Goal: Task Accomplishment & Management: Use online tool/utility

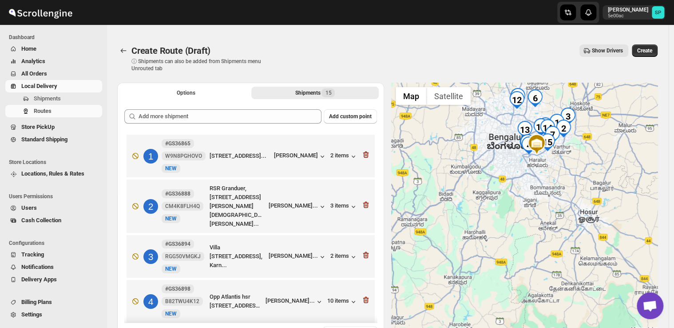
drag, startPoint x: 472, startPoint y: 282, endPoint x: 487, endPoint y: 218, distance: 65.9
click at [487, 218] on div at bounding box center [524, 220] width 267 height 275
click at [361, 157] on icon "button" at bounding box center [365, 154] width 9 height 9
click at [361, 200] on icon "button" at bounding box center [365, 204] width 9 height 9
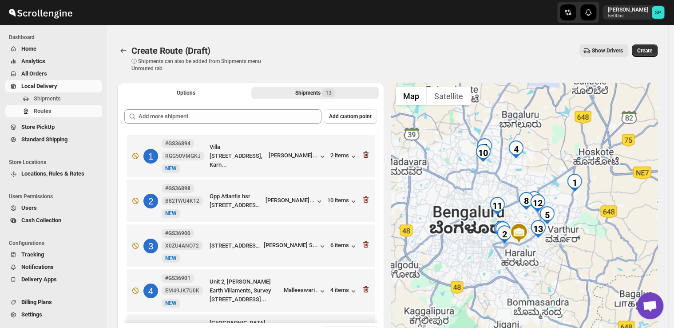
click at [362, 157] on icon "button" at bounding box center [365, 154] width 9 height 9
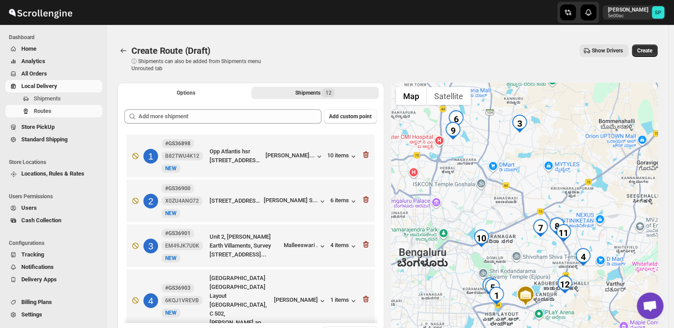
click at [362, 157] on icon "button" at bounding box center [365, 154] width 9 height 9
click at [362, 195] on icon "button" at bounding box center [365, 199] width 9 height 9
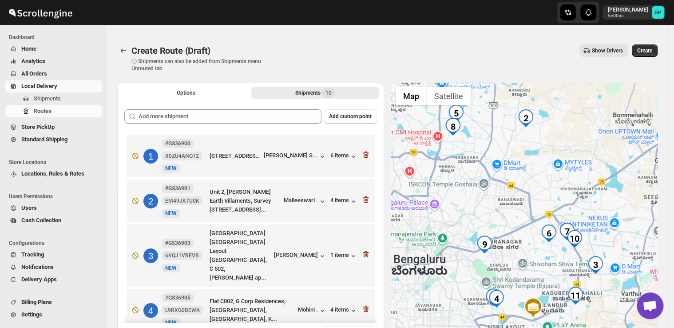
click at [365, 198] on icon "button" at bounding box center [365, 199] width 1 height 3
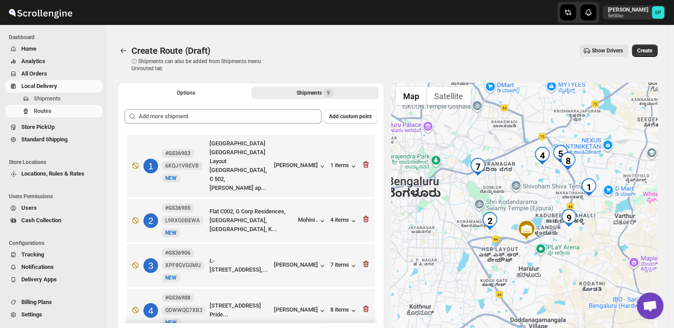
click at [365, 163] on icon "button" at bounding box center [365, 164] width 1 height 3
click at [362, 214] on icon "button" at bounding box center [365, 218] width 9 height 9
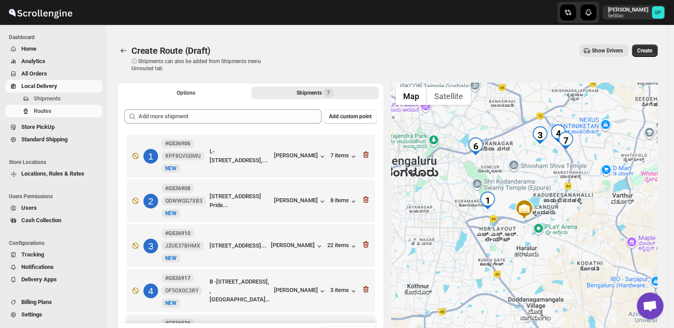
click at [365, 156] on icon "button" at bounding box center [365, 155] width 1 height 3
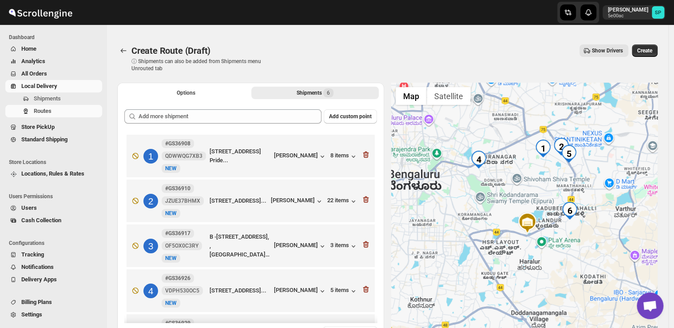
click at [365, 156] on icon "button" at bounding box center [365, 155] width 1 height 3
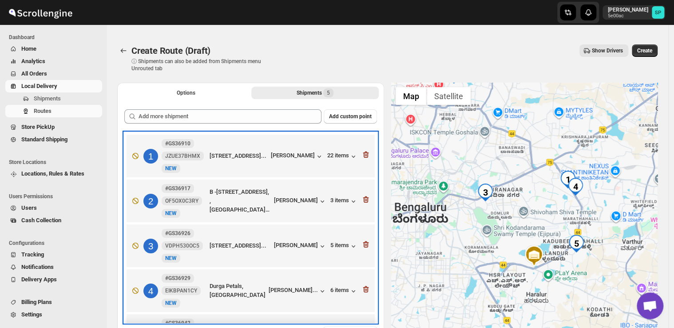
click at [362, 157] on div "1 #GS36910 JZUE37BHMX New NEW [STREET_ADDRESS]... [PERSON_NAME] 22 items" at bounding box center [248, 153] width 243 height 37
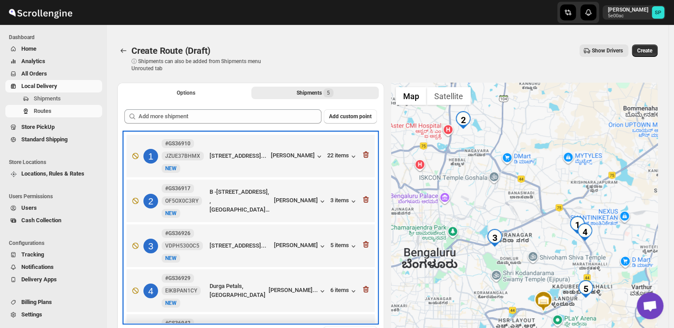
drag, startPoint x: 362, startPoint y: 157, endPoint x: 361, endPoint y: 163, distance: 6.7
click at [362, 157] on div "1 #GS36910 JZUE37BHMX New NEW [STREET_ADDRESS]... [PERSON_NAME] 22 items" at bounding box center [248, 153] width 243 height 37
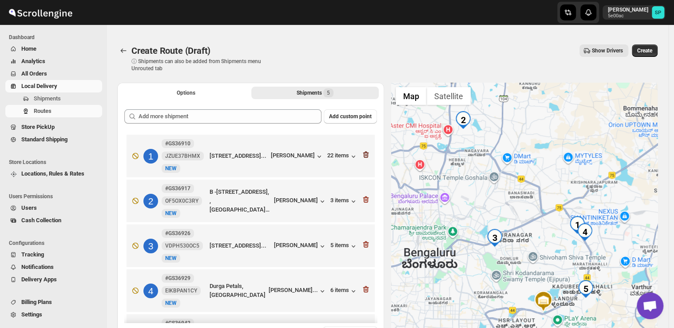
click at [363, 158] on icon "button" at bounding box center [366, 154] width 6 height 7
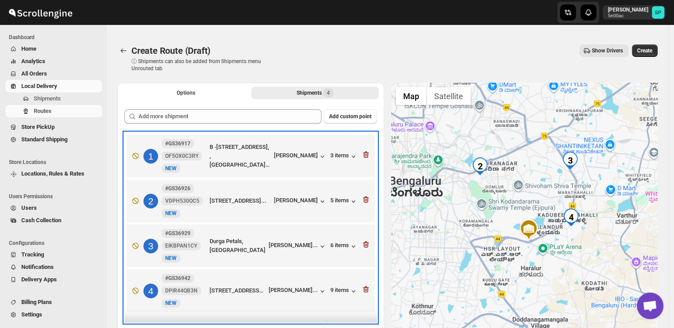
click at [361, 163] on div "1 #GS36917 OF5OX0C3RY New NEW B -202, Prasiddhi Ascent, B block, 3rd floor, [GE…" at bounding box center [248, 153] width 243 height 37
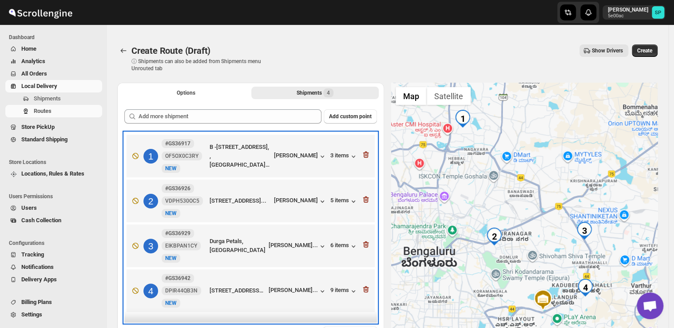
click at [361, 163] on div "1 #GS36917 OF5OX0C3RY New NEW B -202, Prasiddhi Ascent, B block, 3rd floor, [GE…" at bounding box center [248, 153] width 243 height 37
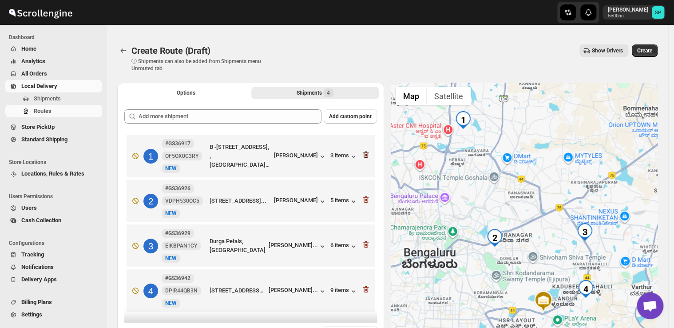
click at [363, 157] on icon "button" at bounding box center [365, 154] width 9 height 9
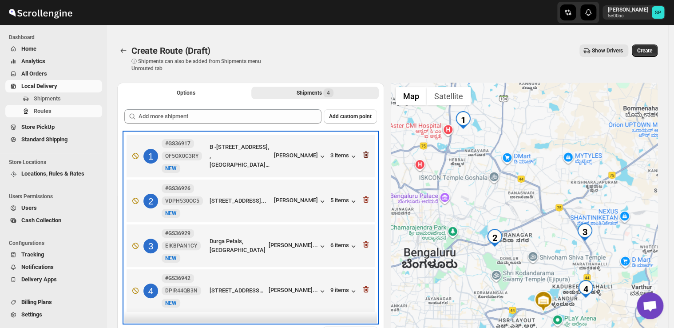
click at [363, 180] on div "2 #GS36926 VDPH530OC5 [STREET_ADDRESS]... [PERSON_NAME] 5 items" at bounding box center [248, 198] width 243 height 37
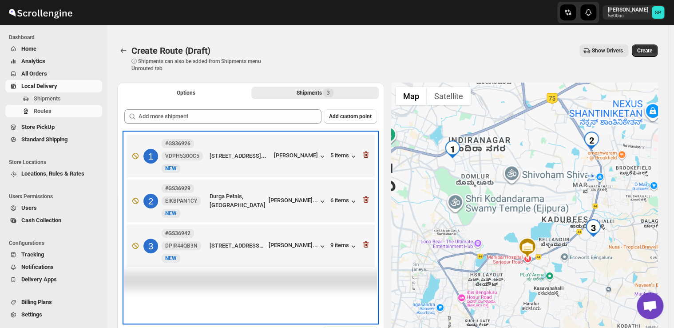
click at [363, 157] on div "1 #GS36926 VDPH530OC5 [STREET_ADDRESS]... [PERSON_NAME] 5 items" at bounding box center [248, 153] width 243 height 37
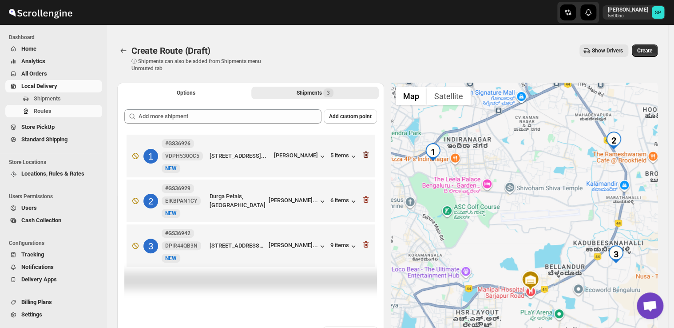
click at [366, 154] on icon "button" at bounding box center [366, 154] width 6 height 7
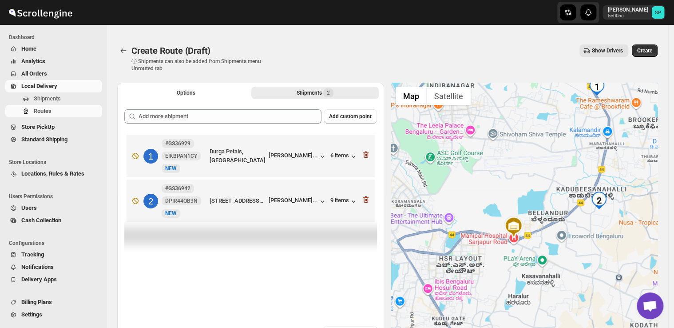
click at [366, 154] on icon "button" at bounding box center [366, 154] width 6 height 7
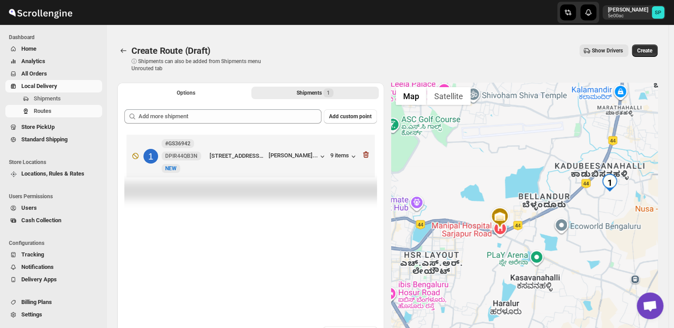
click at [366, 155] on icon "button" at bounding box center [365, 154] width 9 height 9
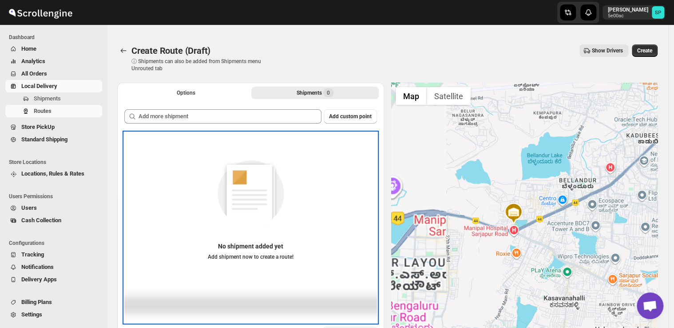
click at [366, 155] on div "No shipment added yet Add shipment now to create a route!" at bounding box center [250, 204] width 253 height 126
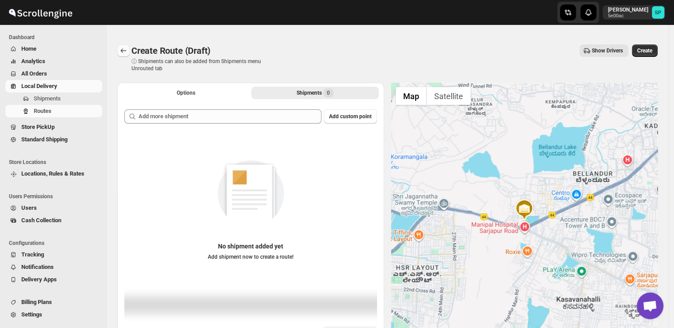
click at [126, 49] on icon "Routes" at bounding box center [123, 50] width 9 height 9
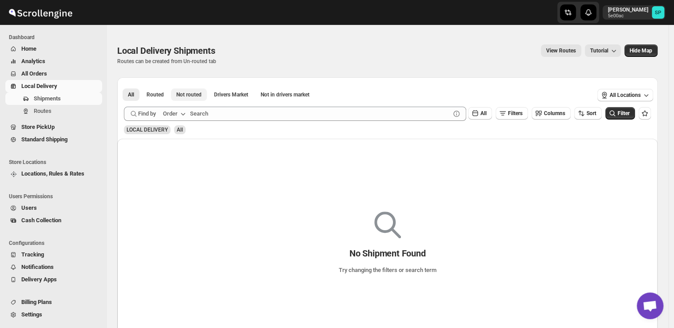
click at [184, 95] on span "Not routed" at bounding box center [188, 94] width 25 height 7
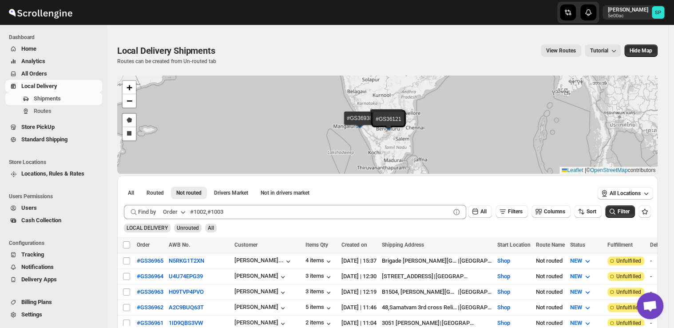
click at [31, 50] on span "Home" at bounding box center [28, 48] width 15 height 7
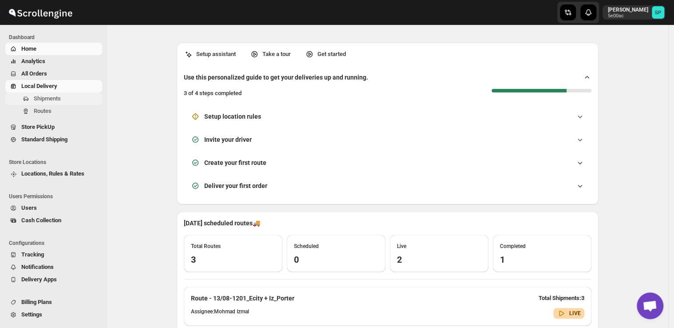
click at [38, 100] on span "Shipments" at bounding box center [47, 98] width 27 height 7
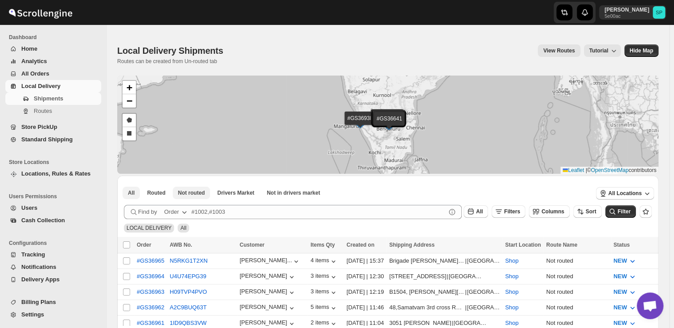
click at [190, 193] on span "Not routed" at bounding box center [191, 192] width 27 height 7
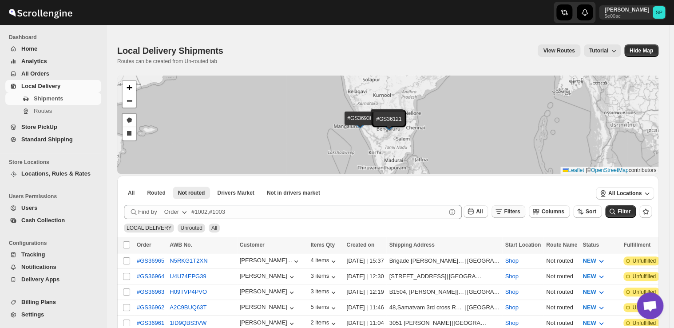
click at [520, 212] on span "Filters" at bounding box center [512, 211] width 16 height 6
click at [516, 246] on span "Add Filter" at bounding box center [520, 246] width 25 height 7
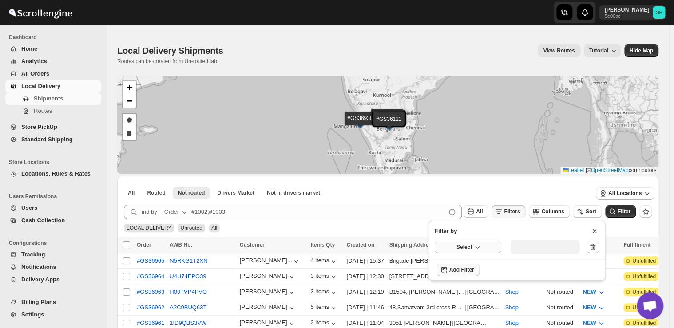
click at [479, 246] on icon "button" at bounding box center [477, 246] width 9 height 9
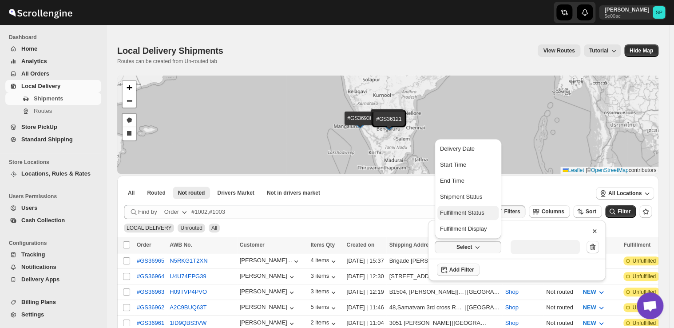
click at [469, 212] on div "Fulfillment Status" at bounding box center [462, 212] width 44 height 9
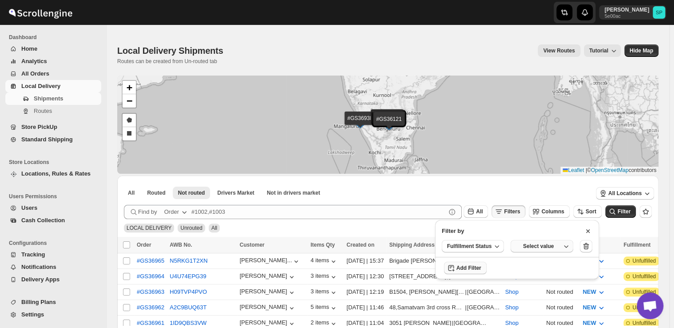
click at [541, 247] on div "Select value" at bounding box center [538, 245] width 44 height 7
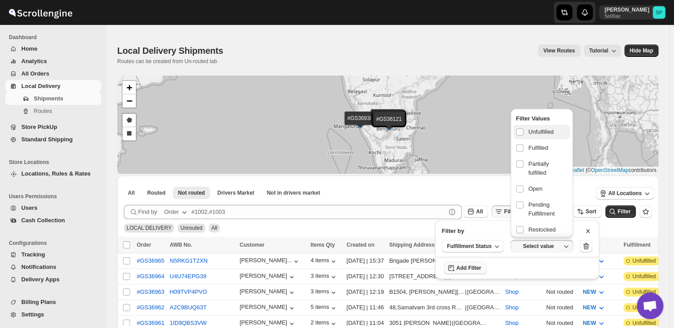
click at [536, 134] on span "Unfulfilled" at bounding box center [540, 131] width 25 height 9
click at [524, 134] on input "checkbox" at bounding box center [519, 131] width 7 height 7
checkbox input "true"
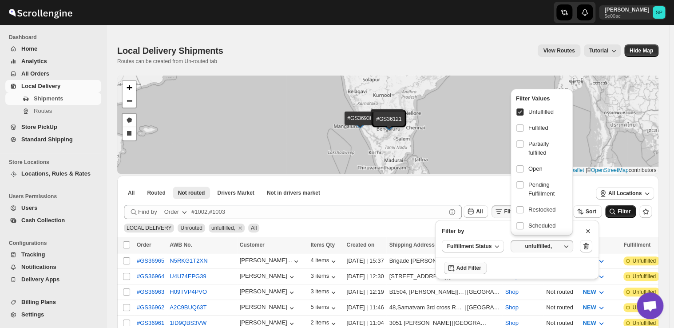
click at [626, 212] on span "Filter" at bounding box center [624, 211] width 13 height 6
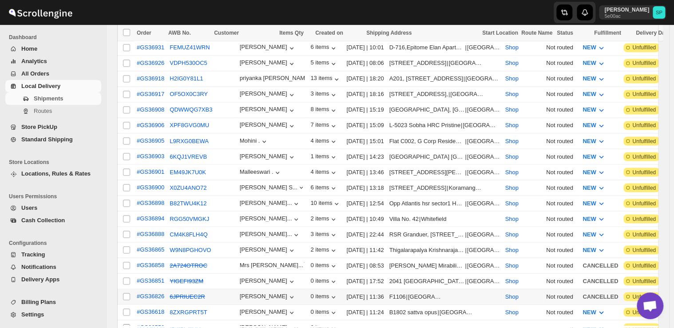
scroll to position [755, 0]
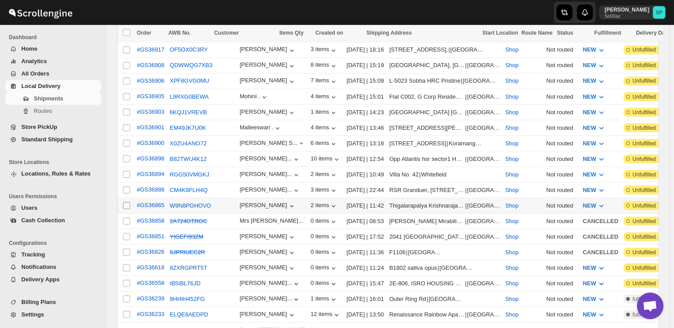
click at [125, 202] on input "Select shipment" at bounding box center [126, 205] width 7 height 7
checkbox input "true"
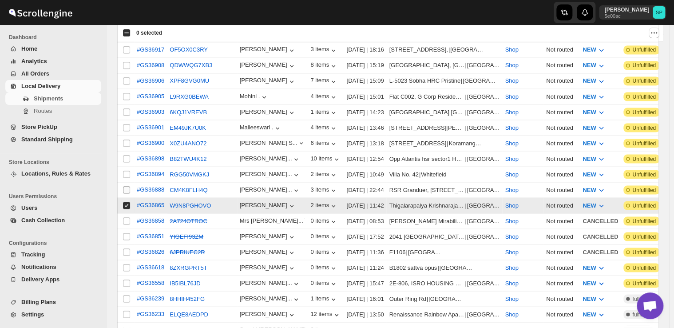
click at [130, 186] on input "Select shipment" at bounding box center [126, 189] width 7 height 7
checkbox input "true"
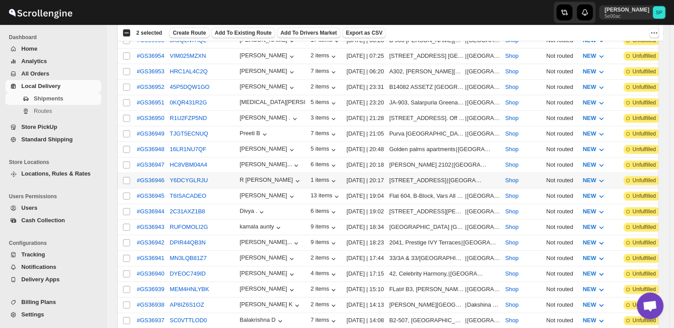
scroll to position [311, 0]
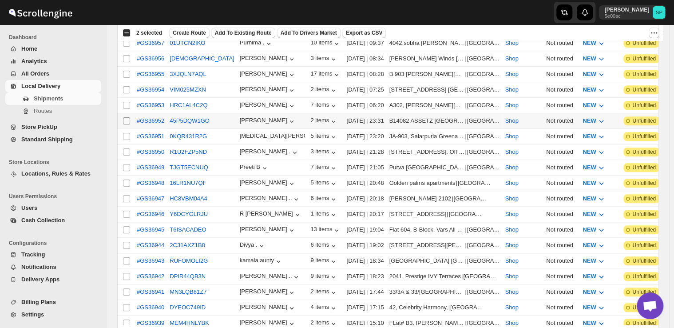
click at [127, 117] on input "Select shipment" at bounding box center [126, 120] width 7 height 7
checkbox input "true"
click at [124, 133] on input "Select shipment" at bounding box center [126, 136] width 7 height 7
checkbox input "true"
click at [126, 148] on input "Select shipment" at bounding box center [126, 151] width 7 height 7
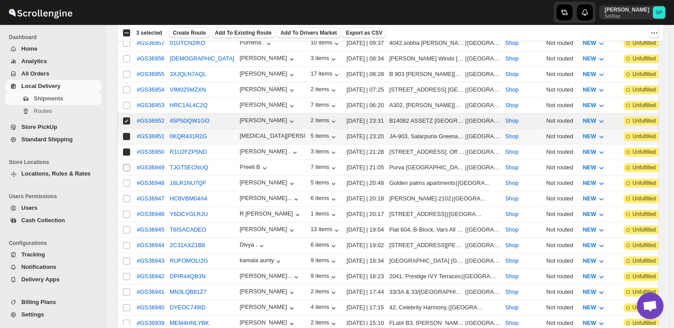
checkbox input "true"
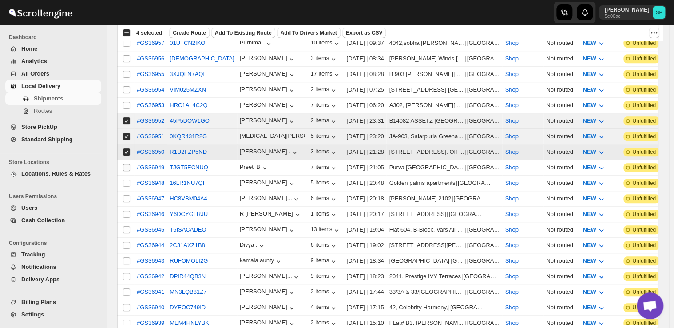
click at [126, 164] on input "Select shipment" at bounding box center [126, 167] width 7 height 7
checkbox input "true"
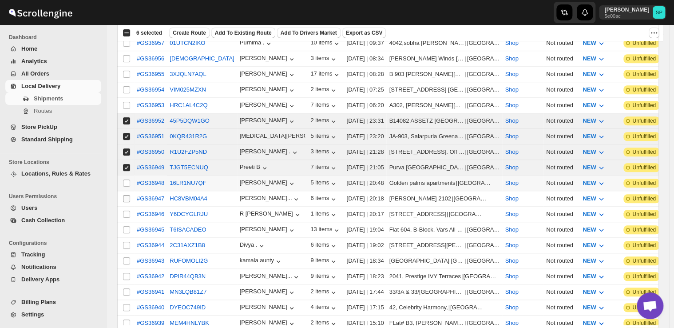
click at [126, 179] on input "Select shipment" at bounding box center [126, 182] width 7 height 7
checkbox input "true"
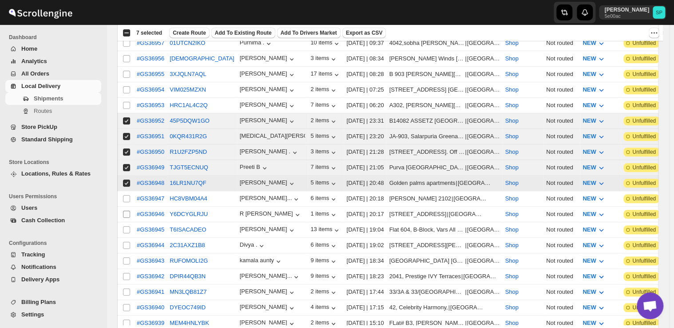
click at [126, 195] on input "Select shipment" at bounding box center [126, 198] width 7 height 7
checkbox input "true"
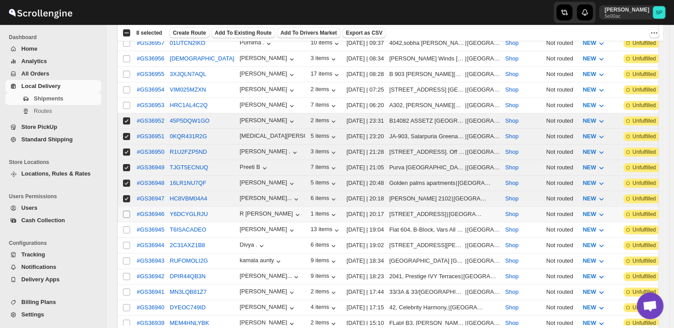
click at [126, 210] on input "Select shipment" at bounding box center [126, 213] width 7 height 7
checkbox input "true"
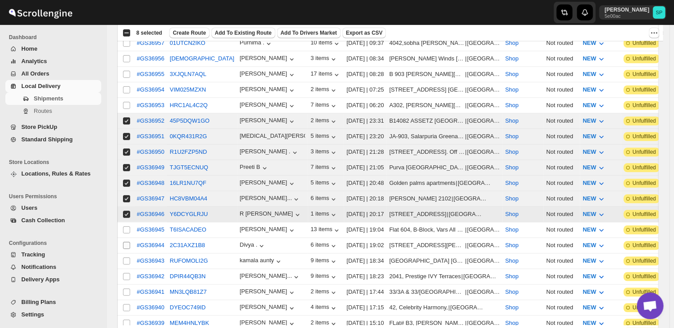
drag, startPoint x: 126, startPoint y: 220, endPoint x: 127, endPoint y: 233, distance: 13.3
click at [126, 226] on input "Select shipment" at bounding box center [126, 229] width 7 height 7
checkbox input "true"
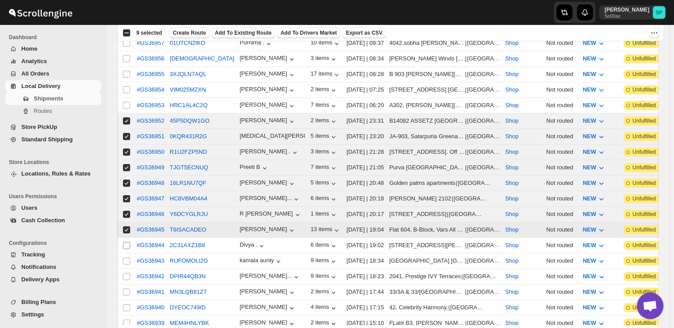
click at [126, 242] on input "Select shipment" at bounding box center [126, 245] width 7 height 7
checkbox input "true"
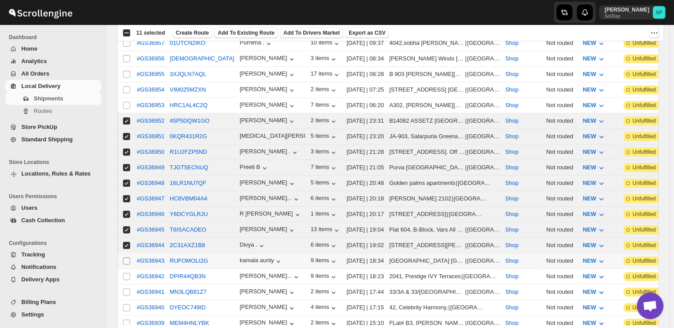
click at [127, 257] on input "Select shipment" at bounding box center [126, 260] width 7 height 7
checkbox input "true"
click at [126, 273] on input "Select shipment" at bounding box center [126, 276] width 7 height 7
checkbox input "true"
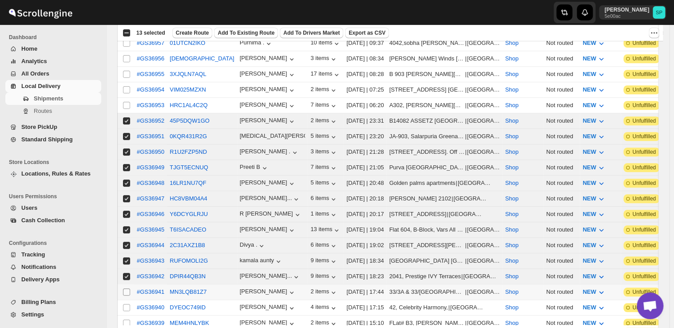
click at [126, 288] on input "Select shipment" at bounding box center [126, 291] width 7 height 7
checkbox input "true"
click at [126, 304] on input "Select shipment" at bounding box center [126, 307] width 7 height 7
checkbox input "true"
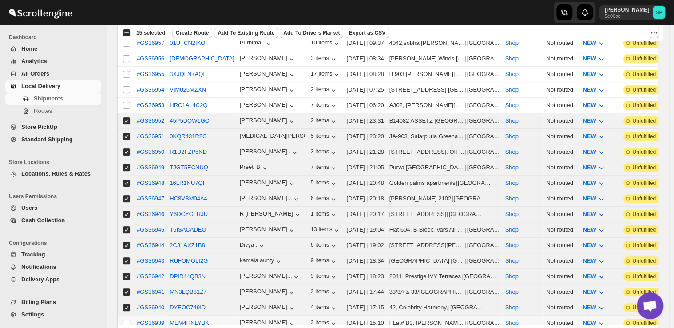
drag, startPoint x: 126, startPoint y: 306, endPoint x: 127, endPoint y: 289, distance: 17.8
click at [126, 319] on input "Select shipment" at bounding box center [126, 322] width 7 height 7
checkbox input "true"
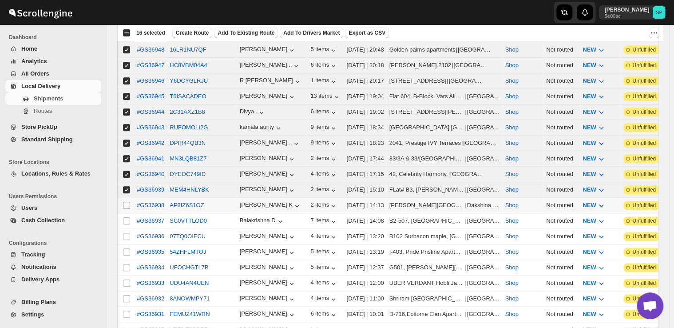
click at [124, 202] on input "Select shipment" at bounding box center [126, 205] width 7 height 7
checkbox input "true"
click at [125, 217] on input "Select shipment" at bounding box center [126, 220] width 7 height 7
checkbox input "true"
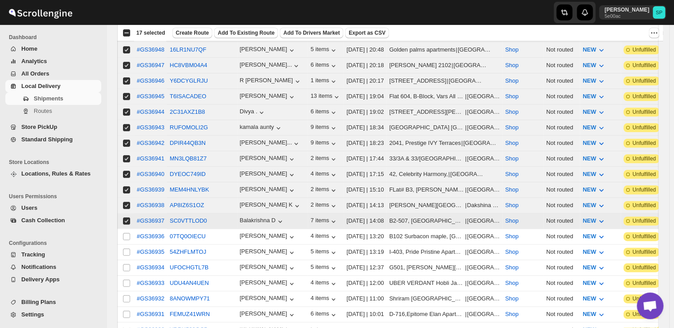
click at [126, 233] on input "Select shipment" at bounding box center [126, 236] width 7 height 7
checkbox input "true"
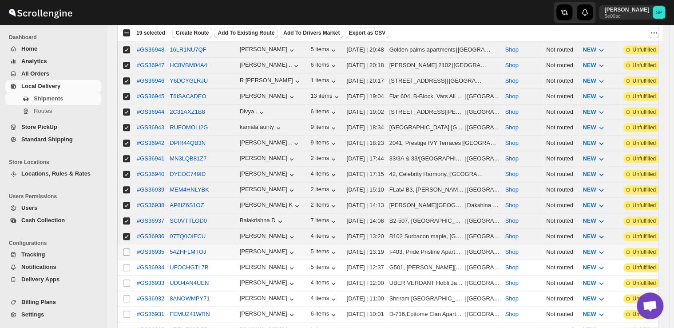
click at [126, 248] on input "Select shipment" at bounding box center [126, 251] width 7 height 7
checkbox input "true"
drag, startPoint x: 127, startPoint y: 248, endPoint x: 127, endPoint y: 256, distance: 8.0
click at [127, 264] on input "Select shipment" at bounding box center [126, 267] width 7 height 7
checkbox input "true"
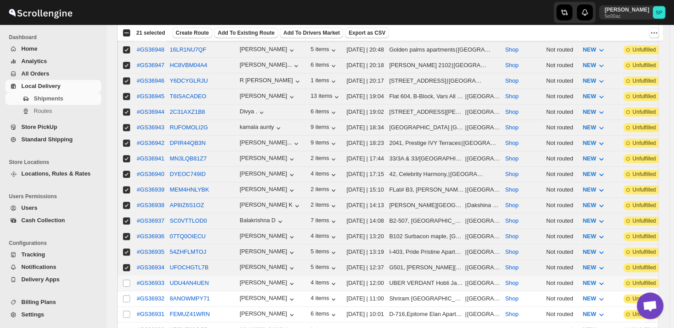
click at [127, 279] on input "Select shipment" at bounding box center [126, 282] width 7 height 7
checkbox input "true"
click at [126, 295] on input "Select shipment" at bounding box center [126, 298] width 7 height 7
checkbox input "true"
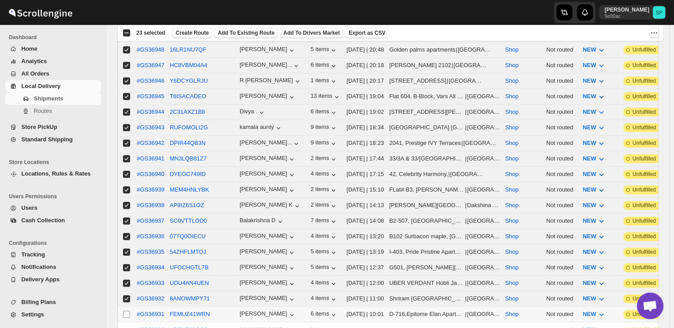
click at [128, 310] on input "Select shipment" at bounding box center [126, 313] width 7 height 7
checkbox input "true"
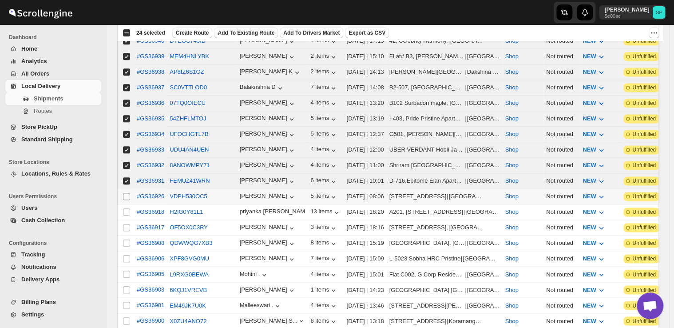
click at [126, 193] on input "Select shipment" at bounding box center [126, 196] width 7 height 7
checkbox input "true"
click at [124, 208] on input "Select shipment" at bounding box center [126, 211] width 7 height 7
checkbox input "true"
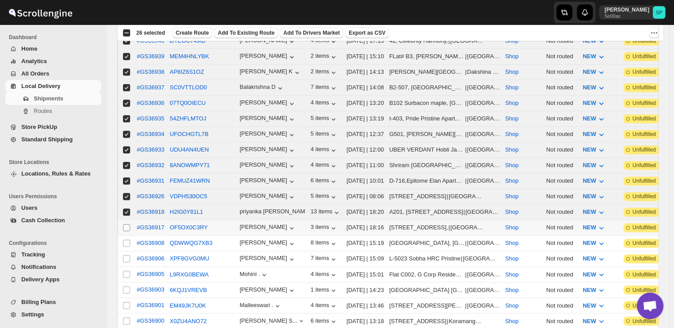
click at [124, 224] on input "Select shipment" at bounding box center [126, 227] width 7 height 7
checkbox input "true"
click at [126, 239] on input "Select shipment" at bounding box center [126, 242] width 7 height 7
checkbox input "true"
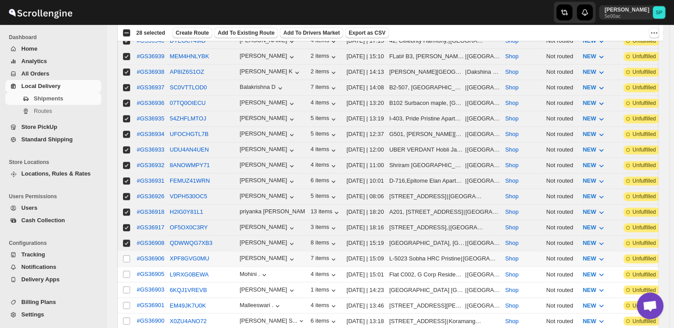
drag, startPoint x: 126, startPoint y: 232, endPoint x: 126, endPoint y: 242, distance: 10.2
click at [126, 255] on input "Select shipment" at bounding box center [126, 258] width 7 height 7
checkbox input "true"
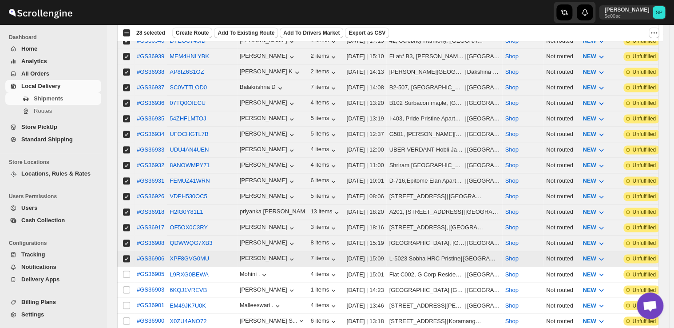
drag, startPoint x: 124, startPoint y: 249, endPoint x: 124, endPoint y: 255, distance: 6.2
click at [124, 270] on input "Select shipment" at bounding box center [126, 273] width 7 height 7
checkbox input "true"
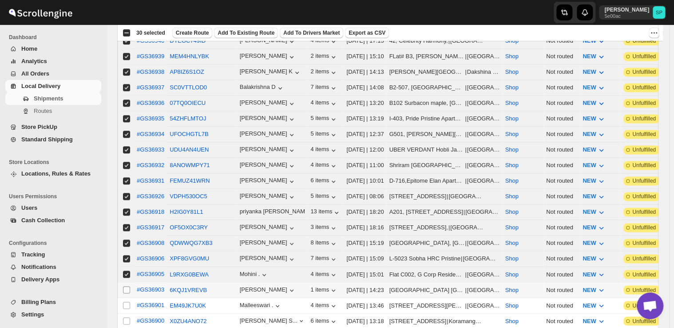
click at [125, 286] on input "Select shipment" at bounding box center [126, 289] width 7 height 7
checkbox input "true"
click at [127, 302] on input "Select shipment" at bounding box center [126, 305] width 7 height 7
checkbox input "true"
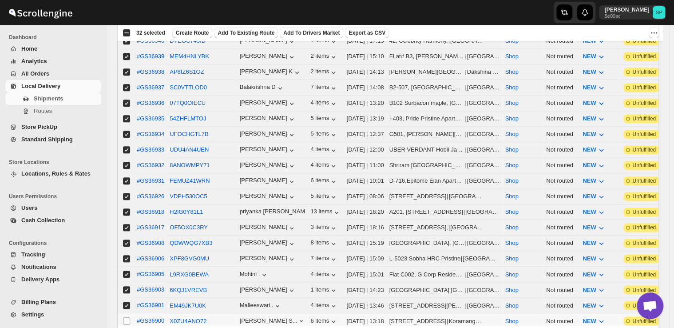
click at [126, 317] on input "Select shipment" at bounding box center [126, 320] width 7 height 7
checkbox input "true"
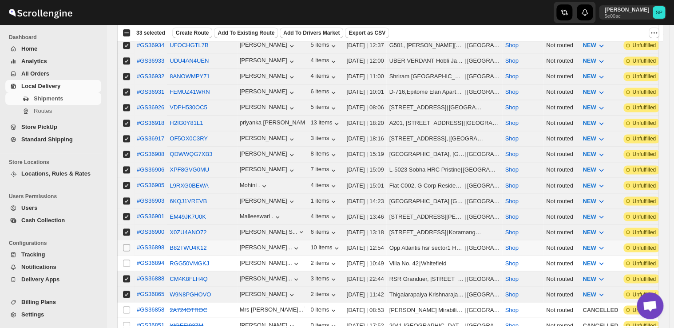
click at [126, 244] on input "Select shipment" at bounding box center [126, 247] width 7 height 7
checkbox input "true"
click at [126, 259] on input "Select shipment" at bounding box center [126, 262] width 7 height 7
checkbox input "true"
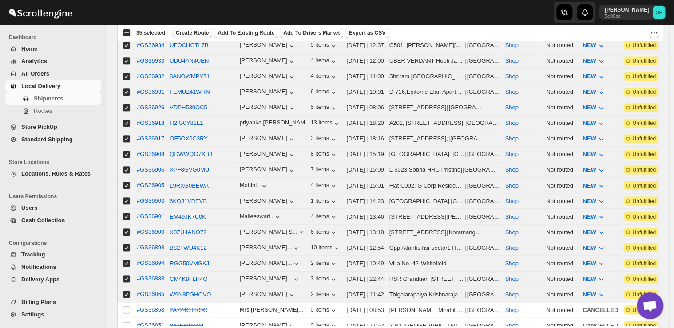
click at [193, 31] on span "Create Route" at bounding box center [192, 32] width 33 height 7
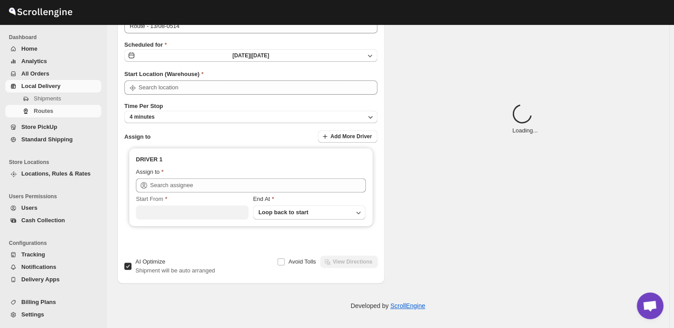
type input "Route - 13/08-0514"
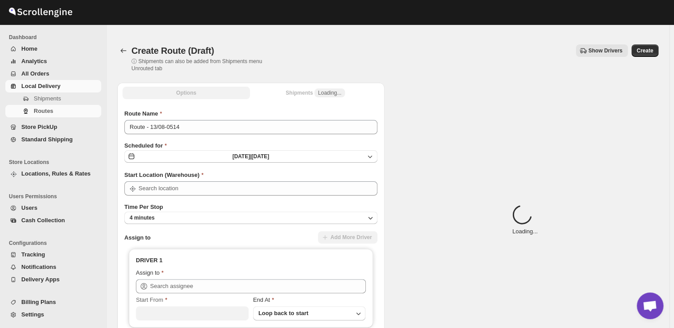
type input "Shop"
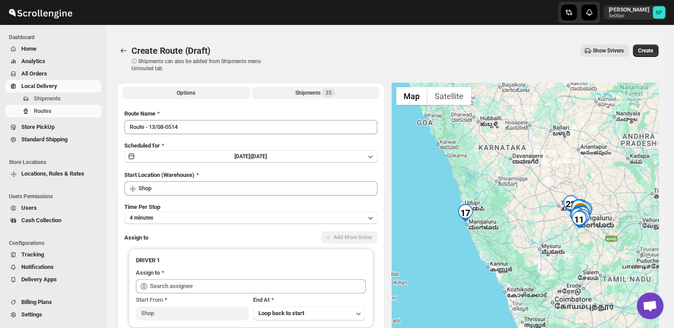
click at [293, 92] on button "Shipments 35" at bounding box center [315, 93] width 127 height 12
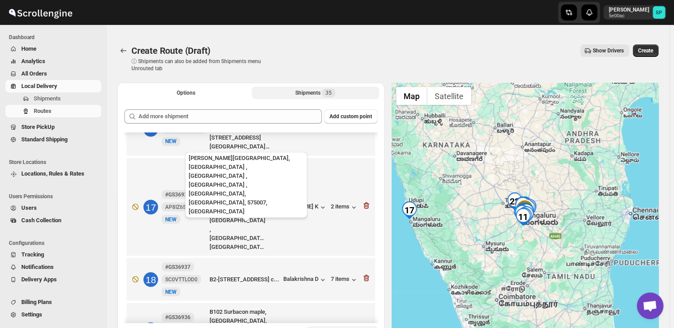
scroll to position [734, 0]
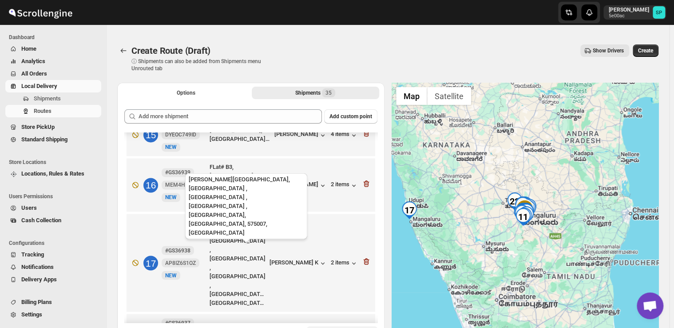
click at [246, 233] on div "Karkera House, Railway station Road , Nagori , Nagori , Dakshina Kannada, Karna…" at bounding box center [238, 262] width 56 height 89
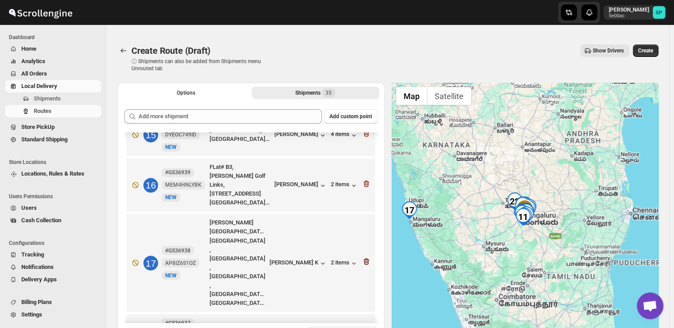
click at [363, 258] on icon "button" at bounding box center [366, 261] width 6 height 7
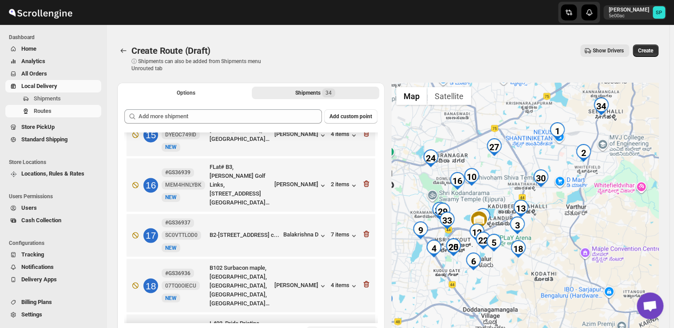
drag, startPoint x: 586, startPoint y: 242, endPoint x: 641, endPoint y: 297, distance: 77.2
click at [641, 297] on body "Home All Orders Routes Store Locations Shipping & Calendar Users Widgets Settin…" at bounding box center [337, 164] width 674 height 328
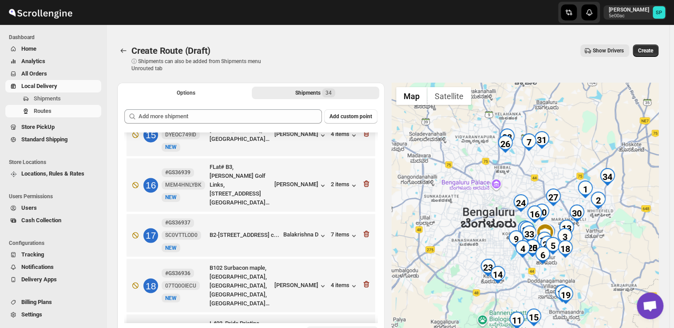
drag, startPoint x: 603, startPoint y: 252, endPoint x: 605, endPoint y: 244, distance: 8.6
click at [605, 244] on div at bounding box center [525, 220] width 267 height 275
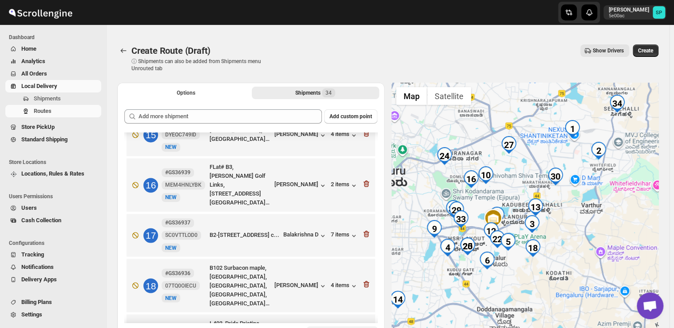
drag, startPoint x: 586, startPoint y: 226, endPoint x: 595, endPoint y: 207, distance: 21.6
click at [595, 207] on div at bounding box center [525, 220] width 267 height 275
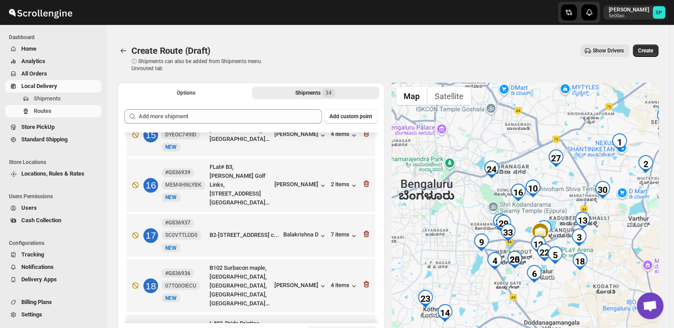
drag, startPoint x: 541, startPoint y: 269, endPoint x: 573, endPoint y: 284, distance: 35.5
click at [573, 284] on div at bounding box center [525, 220] width 267 height 275
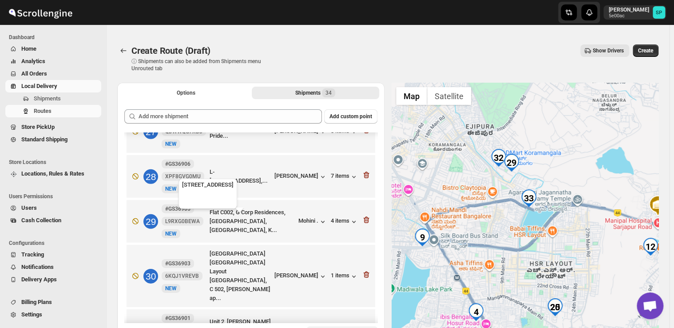
scroll to position [1489, 0]
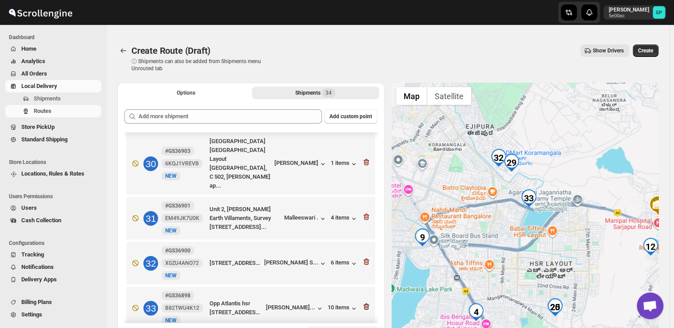
click at [366, 306] on icon "button" at bounding box center [366, 307] width 1 height 3
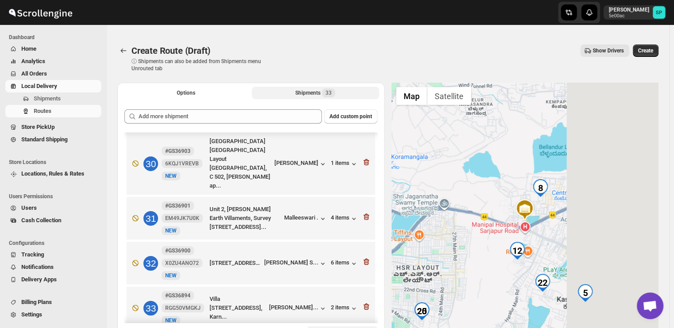
scroll to position [1437, 0]
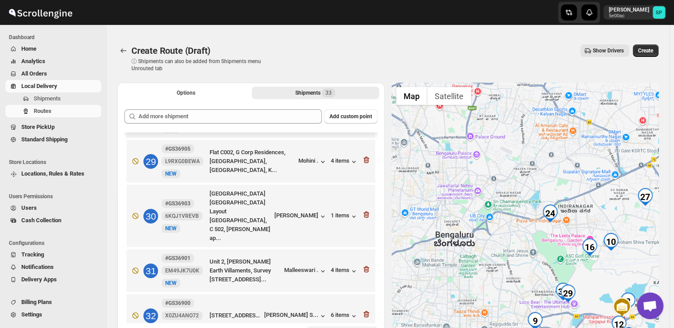
drag, startPoint x: 512, startPoint y: 228, endPoint x: 572, endPoint y: 240, distance: 61.6
click at [472, 174] on div at bounding box center [525, 220] width 267 height 275
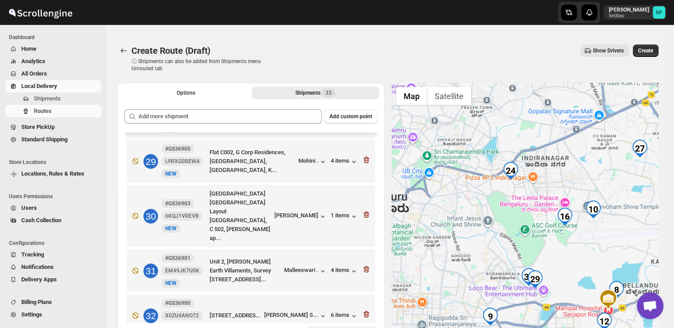
drag, startPoint x: 533, startPoint y: 223, endPoint x: 492, endPoint y: 207, distance: 43.7
click at [487, 187] on div at bounding box center [525, 220] width 267 height 275
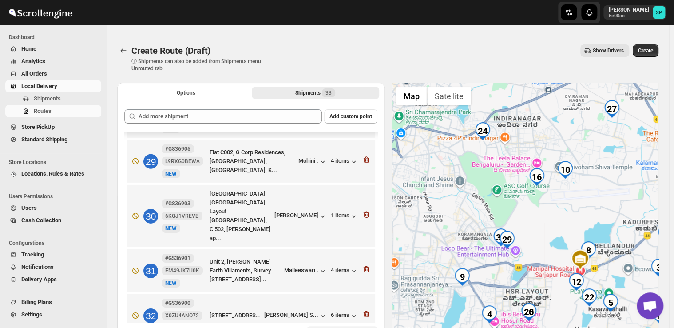
drag, startPoint x: 506, startPoint y: 278, endPoint x: 474, endPoint y: 226, distance: 60.6
click at [475, 226] on div at bounding box center [525, 220] width 267 height 275
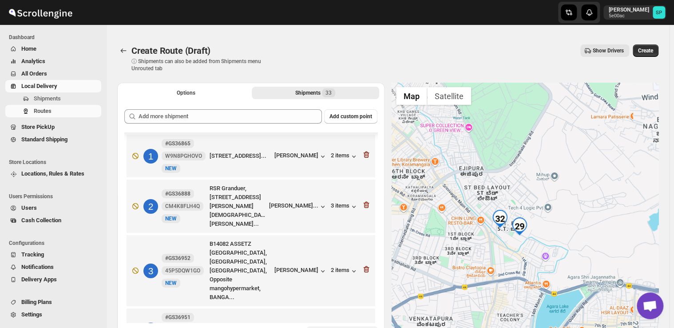
scroll to position [1437, 0]
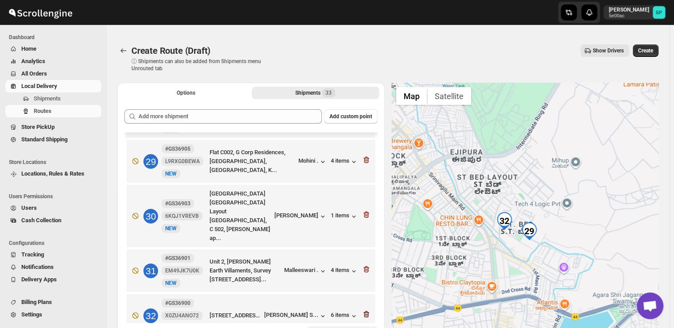
click at [363, 309] on icon "button" at bounding box center [366, 313] width 9 height 9
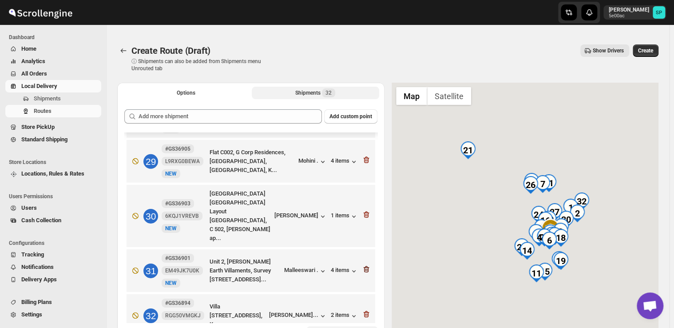
scroll to position [1381, 0]
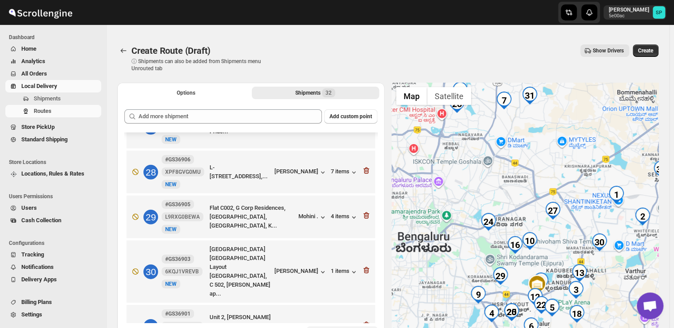
drag, startPoint x: 579, startPoint y: 246, endPoint x: 481, endPoint y: 229, distance: 99.6
click at [481, 229] on div at bounding box center [525, 220] width 267 height 275
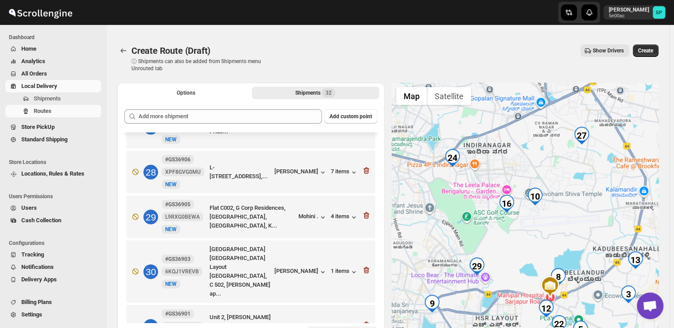
drag, startPoint x: 505, startPoint y: 264, endPoint x: 462, endPoint y: 198, distance: 78.6
click at [462, 198] on div at bounding box center [525, 220] width 267 height 275
click at [365, 215] on icon "button" at bounding box center [365, 216] width 1 height 3
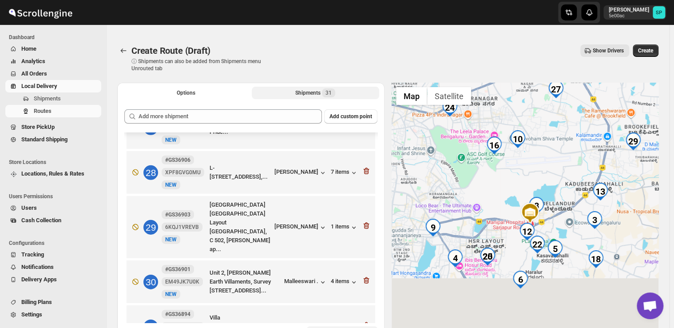
scroll to position [1336, 0]
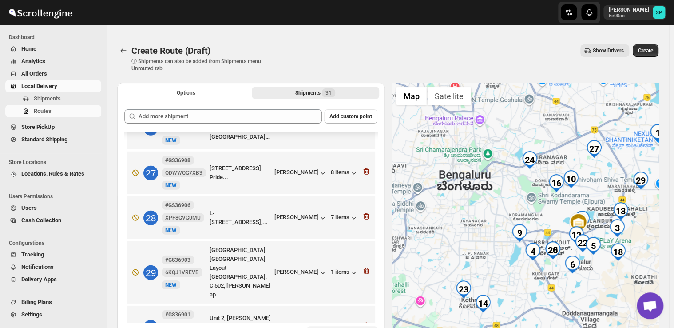
drag, startPoint x: 522, startPoint y: 239, endPoint x: 444, endPoint y: 210, distance: 83.3
click at [444, 210] on div at bounding box center [525, 220] width 267 height 275
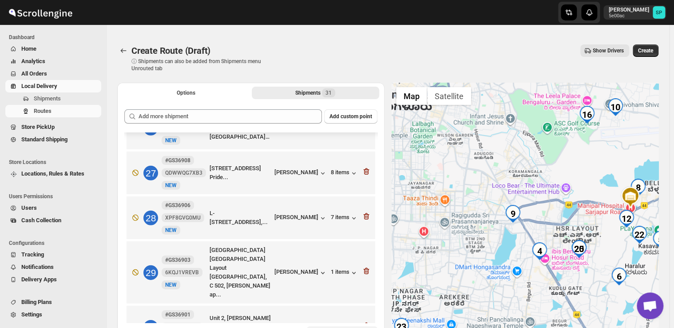
drag, startPoint x: 428, startPoint y: 239, endPoint x: 357, endPoint y: 223, distance: 72.8
click at [357, 224] on div "Options Shipments 31 More views Options Shipments 31 More views Add custom poin…" at bounding box center [384, 216] width 548 height 282
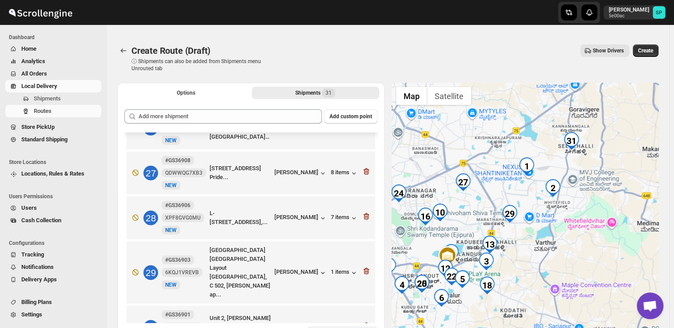
drag, startPoint x: 590, startPoint y: 211, endPoint x: 541, endPoint y: 202, distance: 49.3
click at [540, 220] on div at bounding box center [525, 220] width 267 height 275
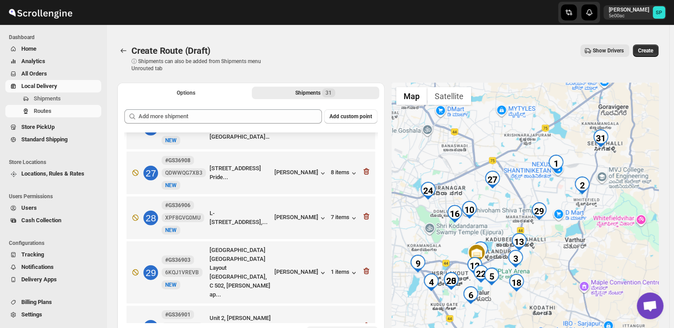
drag, startPoint x: 481, startPoint y: 210, endPoint x: 492, endPoint y: 217, distance: 12.3
click at [492, 217] on div at bounding box center [525, 220] width 267 height 275
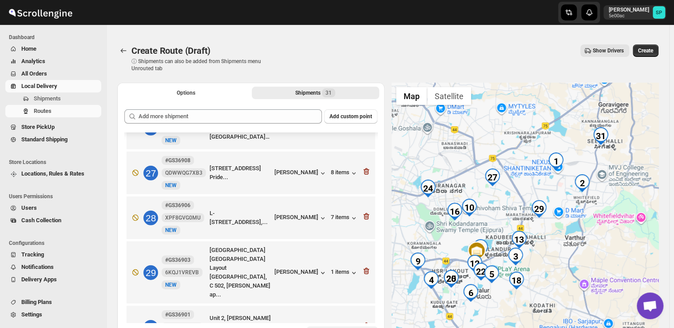
click at [496, 229] on div at bounding box center [525, 220] width 267 height 275
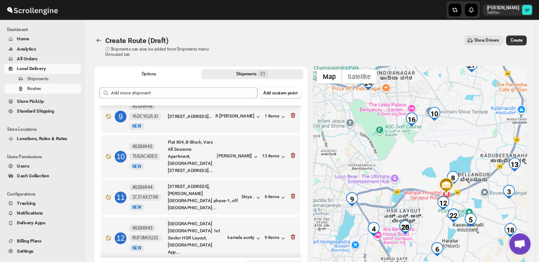
scroll to position [429, 0]
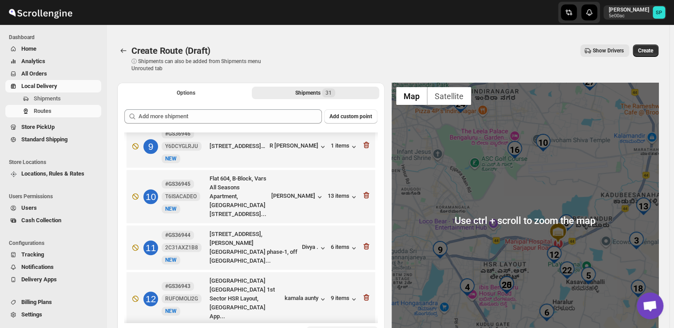
click at [475, 161] on div at bounding box center [525, 220] width 267 height 275
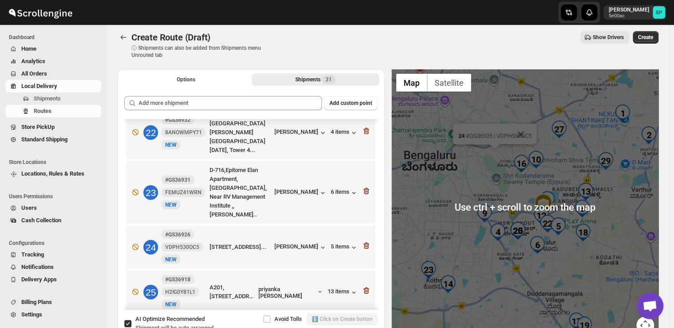
scroll to position [0, 0]
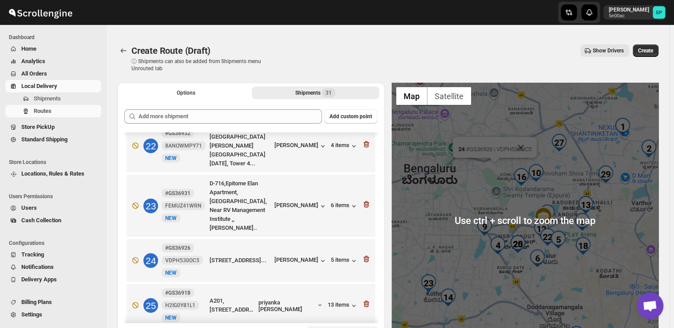
click at [628, 155] on div "24 : #GS36926 | VDPH530OC5" at bounding box center [525, 220] width 267 height 275
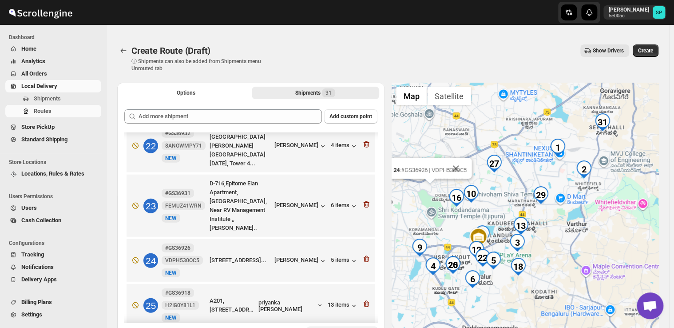
drag, startPoint x: 627, startPoint y: 157, endPoint x: 559, endPoint y: 179, distance: 71.5
click at [559, 179] on div "24 : #GS36926 | VDPH530OC5" at bounding box center [525, 220] width 267 height 275
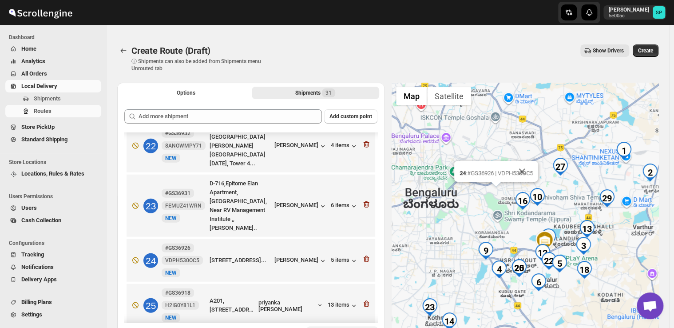
drag, startPoint x: 520, startPoint y: 184, endPoint x: 587, endPoint y: 187, distance: 67.1
click at [587, 187] on div "24 : #GS36926 | VDPH530OC5" at bounding box center [525, 220] width 267 height 275
click at [528, 171] on button "Close" at bounding box center [522, 171] width 21 height 21
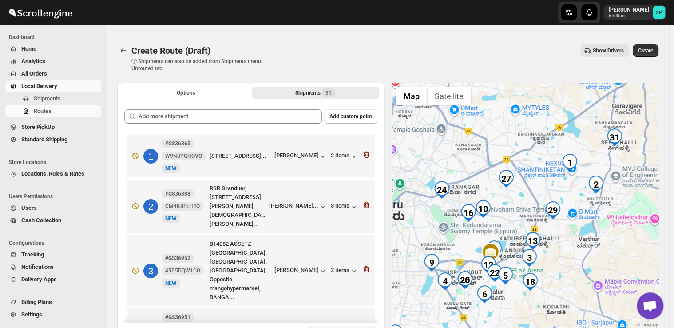
drag, startPoint x: 654, startPoint y: 204, endPoint x: 599, endPoint y: 217, distance: 56.4
click at [599, 217] on div at bounding box center [525, 220] width 267 height 275
drag, startPoint x: 294, startPoint y: 59, endPoint x: 240, endPoint y: 150, distance: 105.5
click at [240, 151] on div "[STREET_ADDRESS]..." at bounding box center [240, 155] width 61 height 9
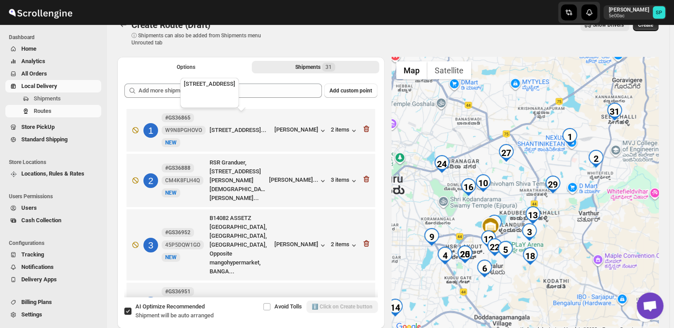
click at [245, 127] on div "[STREET_ADDRESS]..." at bounding box center [240, 130] width 61 height 9
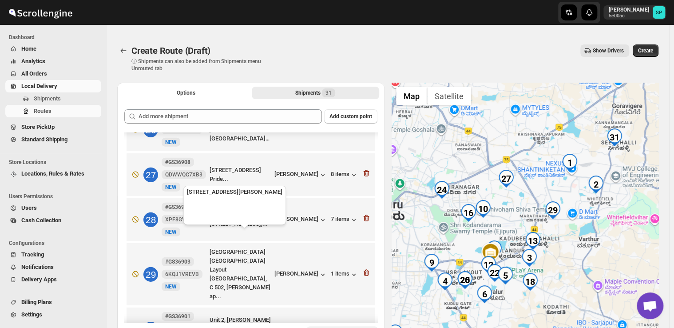
scroll to position [1326, 0]
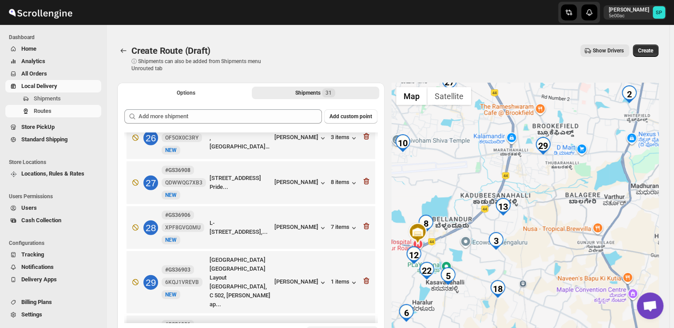
drag, startPoint x: 512, startPoint y: 255, endPoint x: 544, endPoint y: 195, distance: 67.9
click at [544, 195] on div at bounding box center [525, 220] width 267 height 275
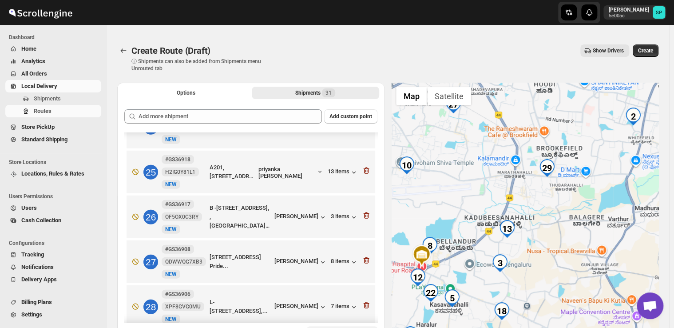
scroll to position [1291, 0]
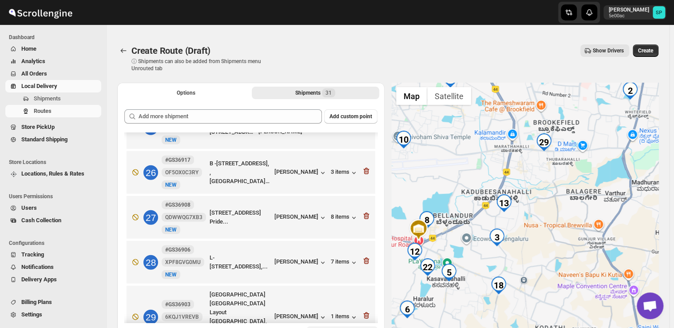
drag, startPoint x: 515, startPoint y: 239, endPoint x: 526, endPoint y: 210, distance: 31.2
click at [526, 210] on div at bounding box center [525, 220] width 267 height 275
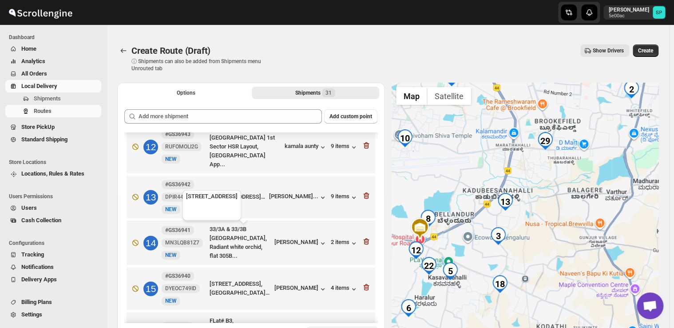
scroll to position [536, 0]
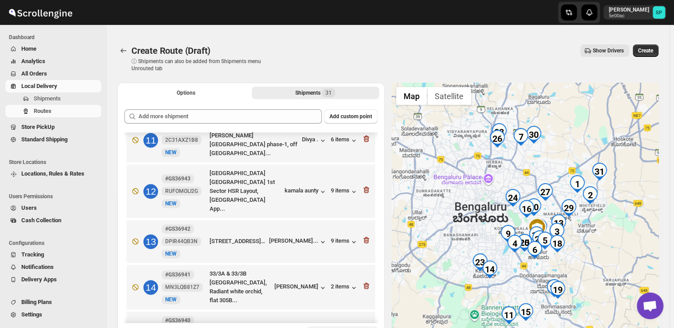
drag, startPoint x: 529, startPoint y: 181, endPoint x: 535, endPoint y: 235, distance: 54.0
click at [535, 257] on div at bounding box center [664, 257] width 267 height 0
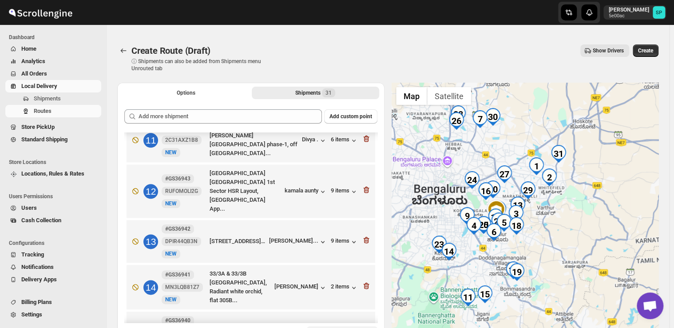
drag, startPoint x: 530, startPoint y: 198, endPoint x: 497, endPoint y: 143, distance: 64.5
click at [497, 143] on div at bounding box center [525, 220] width 267 height 275
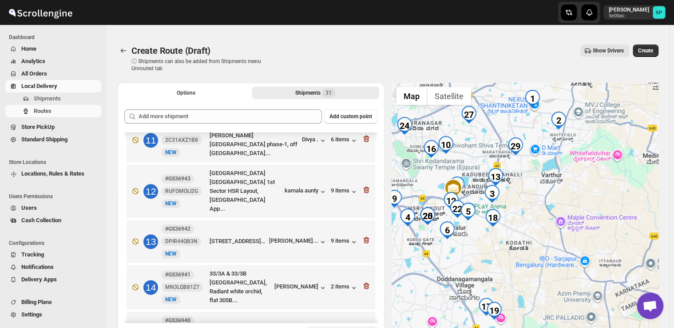
drag, startPoint x: 546, startPoint y: 199, endPoint x: 566, endPoint y: 171, distance: 35.1
click at [566, 171] on div at bounding box center [525, 220] width 267 height 275
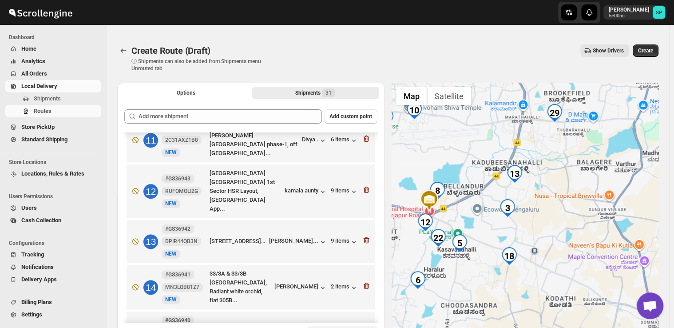
drag, startPoint x: 525, startPoint y: 228, endPoint x: 559, endPoint y: 233, distance: 34.1
click at [559, 233] on div at bounding box center [525, 220] width 267 height 275
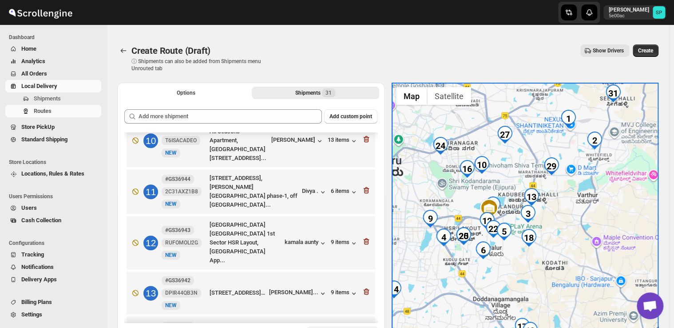
scroll to position [448, 0]
